Goal: Navigation & Orientation: Understand site structure

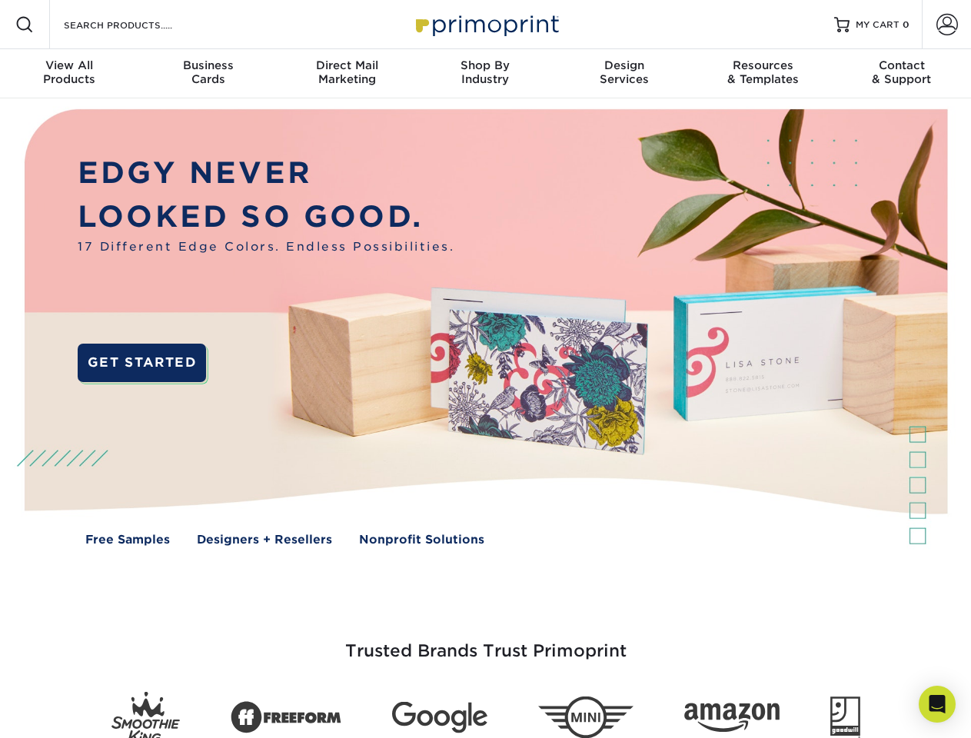
click at [485, 369] on img at bounding box center [485, 338] width 961 height 481
click at [25, 25] on span at bounding box center [24, 24] width 18 height 18
click at [947, 25] on span at bounding box center [948, 25] width 22 height 22
click at [69, 74] on div "View All Products" at bounding box center [69, 72] width 138 height 28
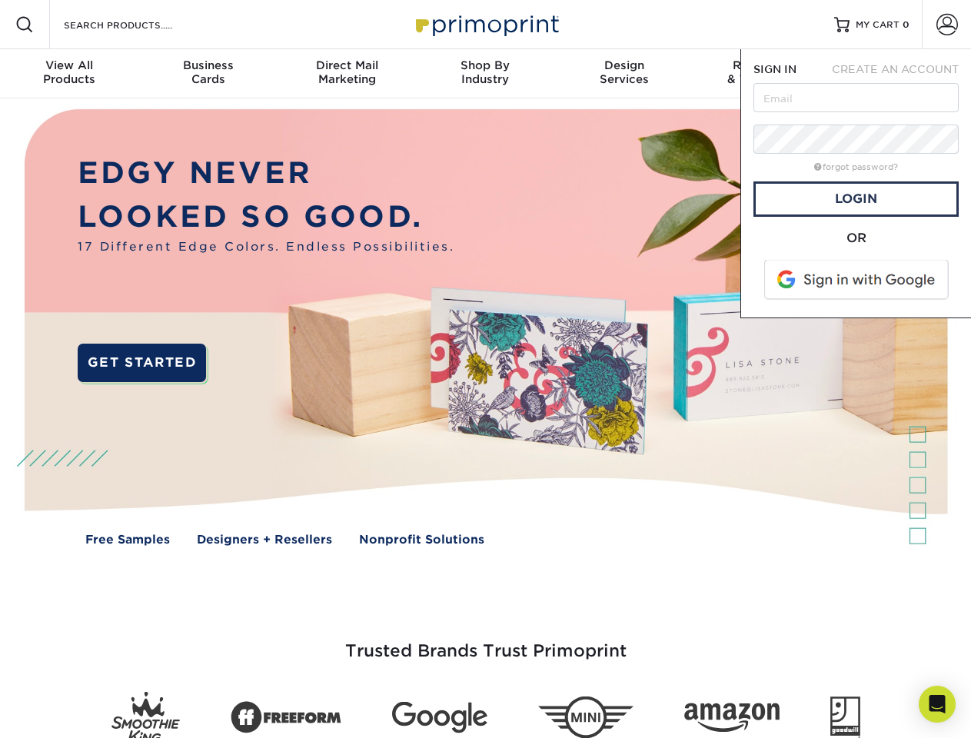
click at [208, 74] on div "Business Cards" at bounding box center [207, 72] width 138 height 28
click at [347, 74] on div "Direct Mail Marketing" at bounding box center [347, 72] width 138 height 28
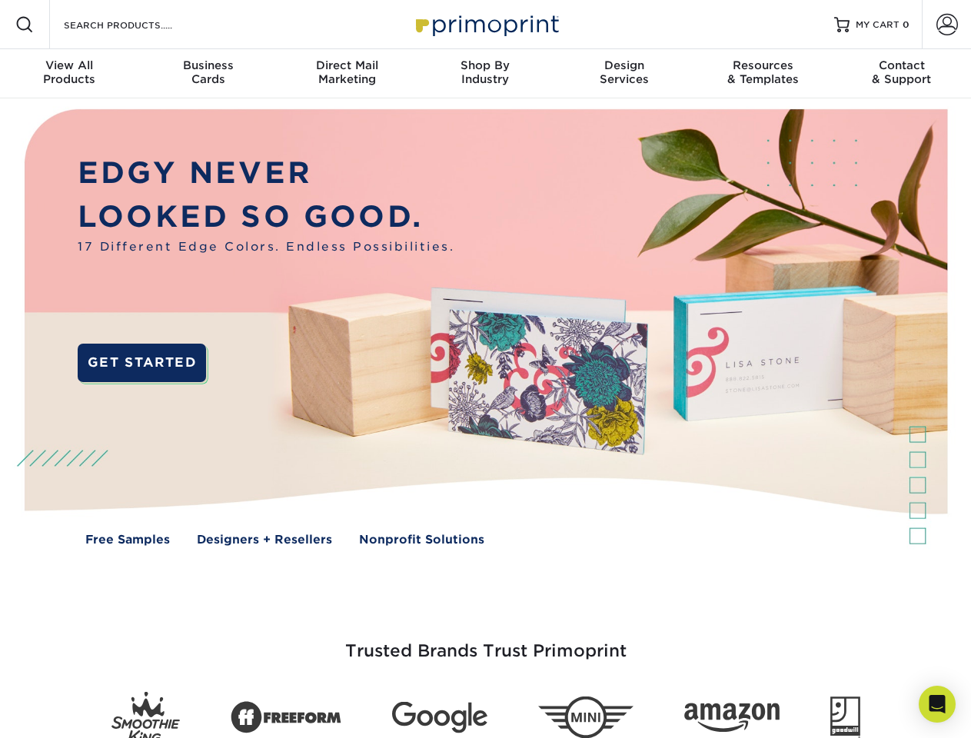
click at [485, 74] on div "Shop By Industry" at bounding box center [485, 72] width 138 height 28
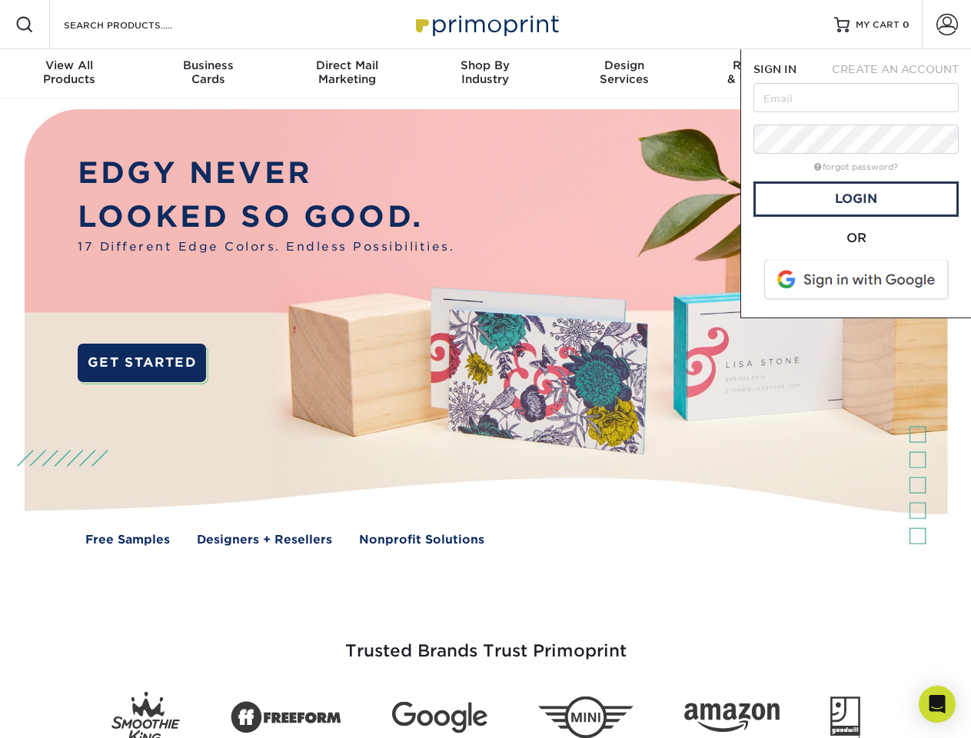
click at [624, 74] on div "Design Services" at bounding box center [624, 72] width 138 height 28
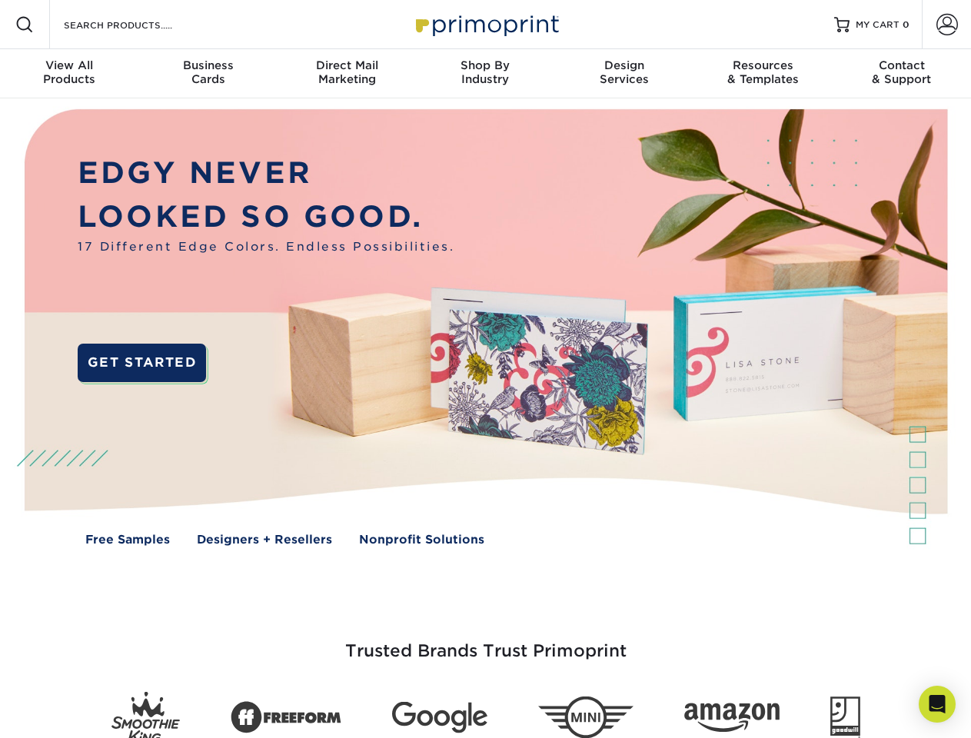
click at [763, 74] on span "SIGN IN" at bounding box center [775, 69] width 43 height 12
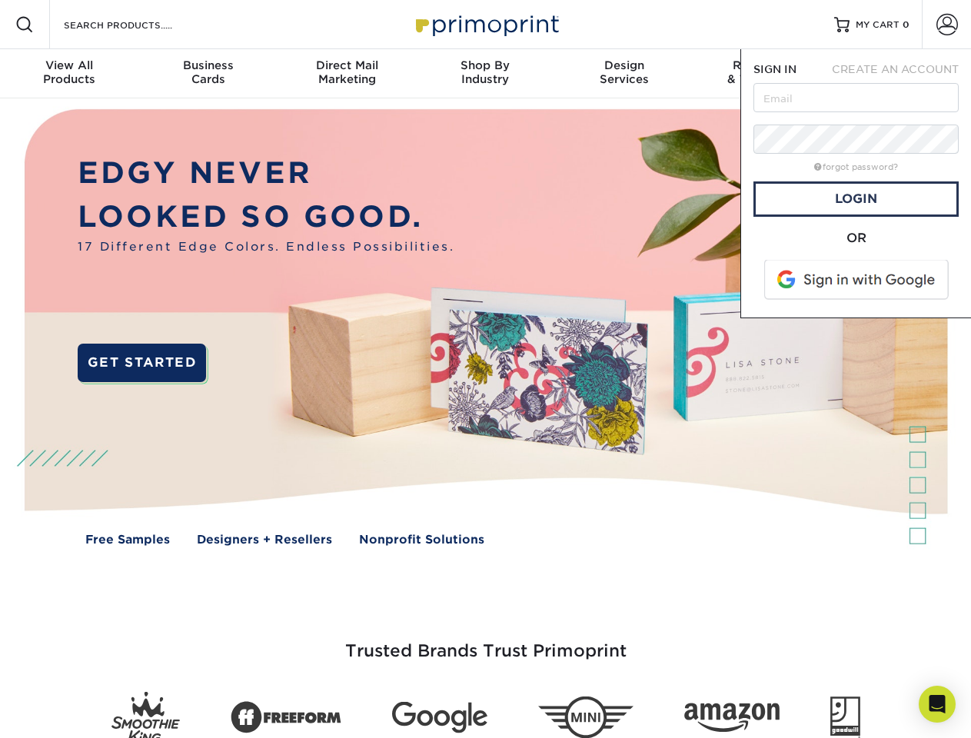
click at [902, 74] on nav "Resources Menu Search Products Account SIGN IN CREATE AN ACCOUNT forgot passwor…" at bounding box center [485, 49] width 971 height 98
